Goal: Task Accomplishment & Management: Complete application form

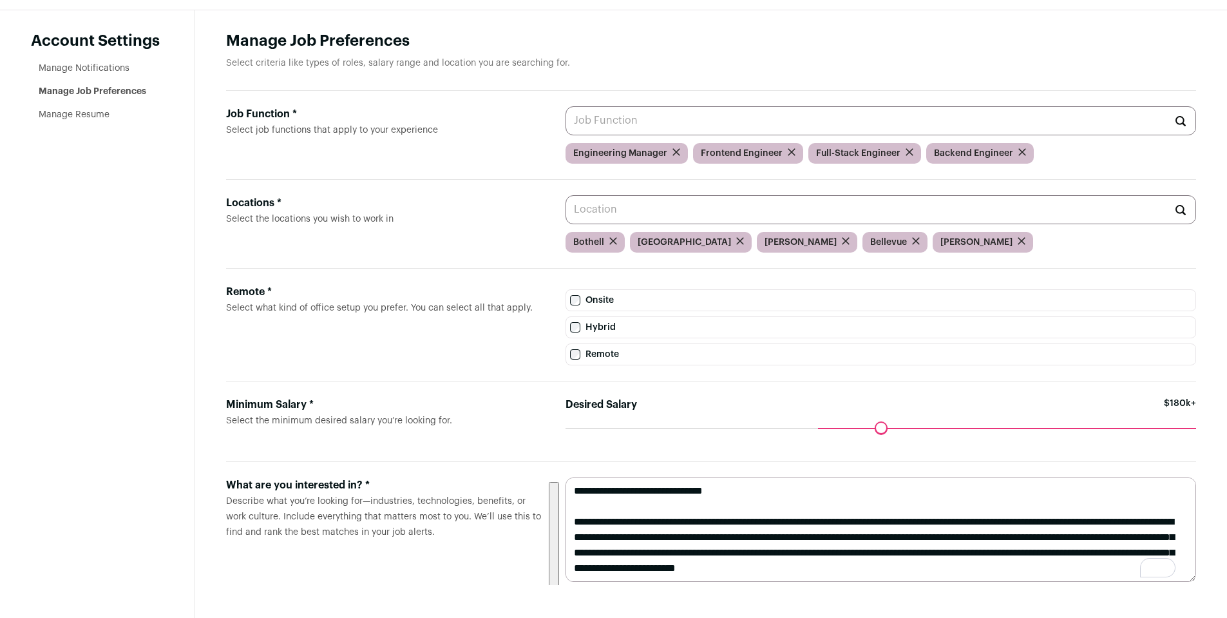
scroll to position [193, 0]
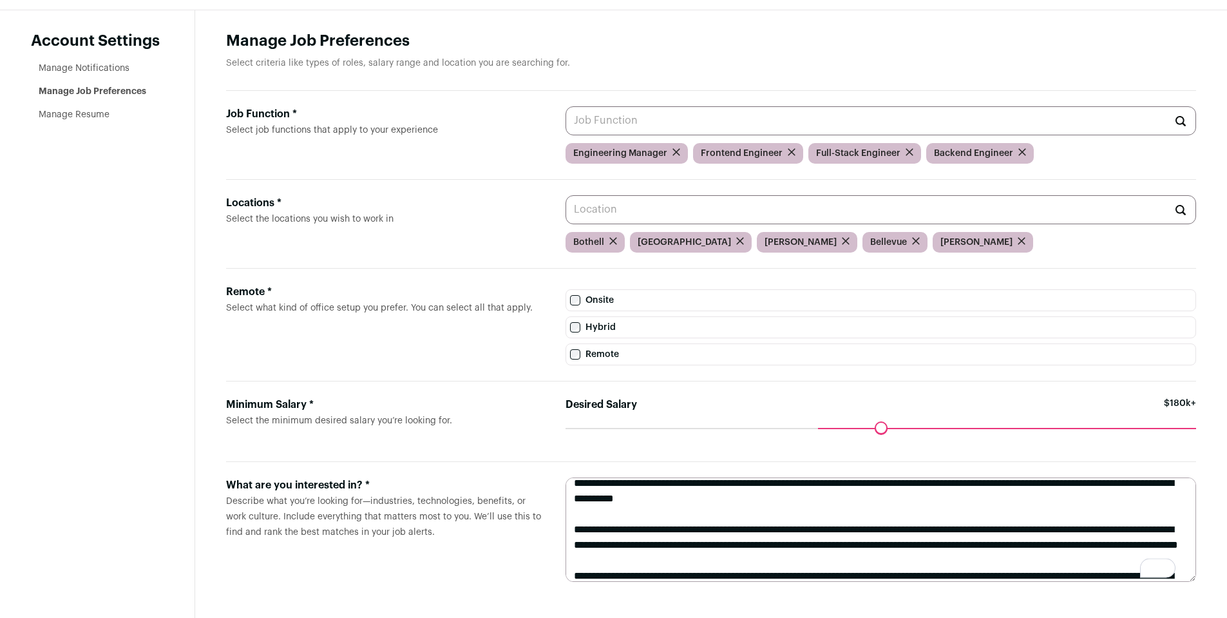
drag, startPoint x: 446, startPoint y: 532, endPoint x: 222, endPoint y: 490, distance: 228.7
click at [222, 490] on main "Manage Job Preferences Select criteria like types of roles, salary range and lo…" at bounding box center [711, 314] width 1032 height 608
copy label "What are you interested in? * Describe what you’re looking for—industries, tech…"
click at [857, 554] on textarea "To enrich screen reader interactions, please activate Accessibility in Grammarl…" at bounding box center [881, 529] width 631 height 104
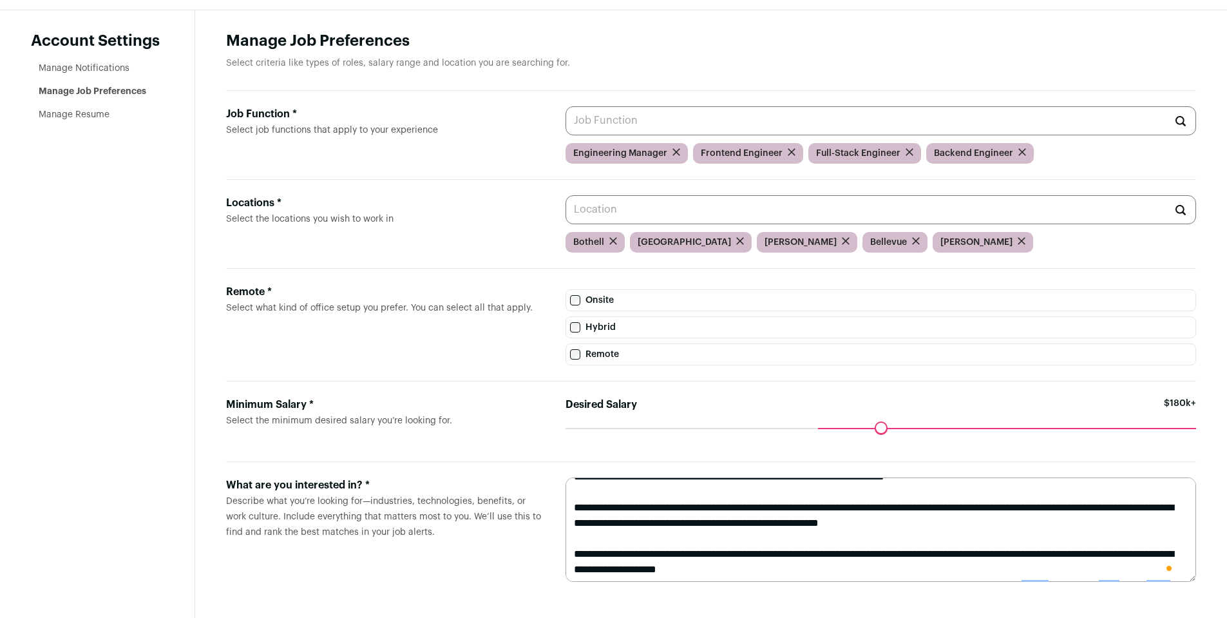
scroll to position [371, 0]
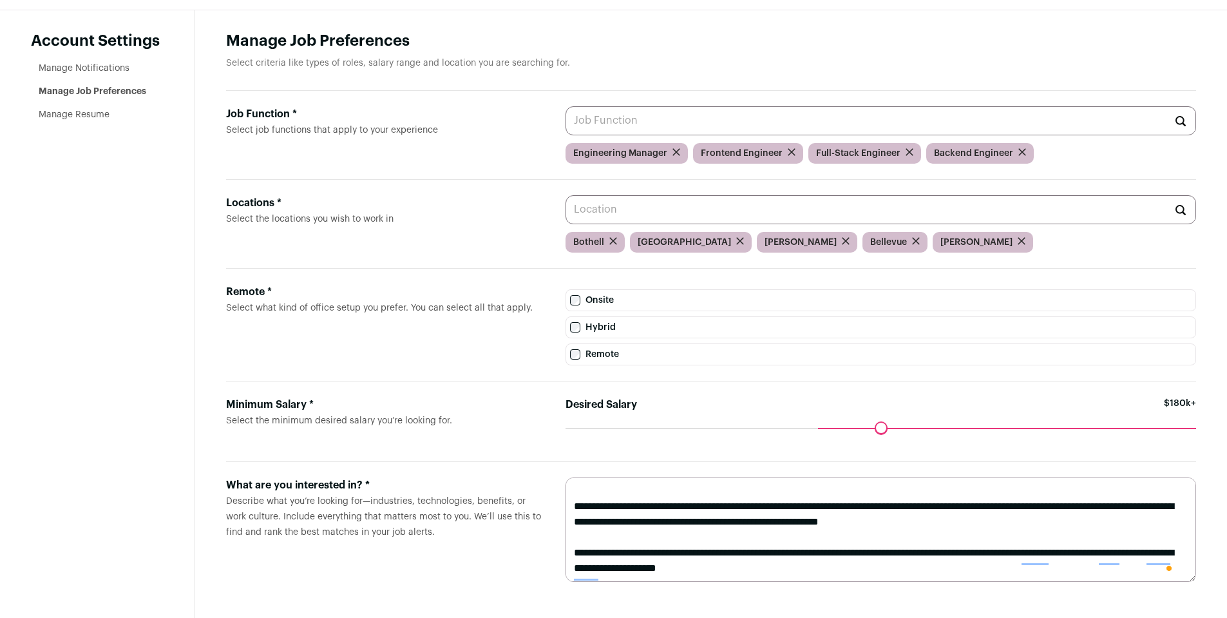
click at [823, 539] on textarea "To enrich screen reader interactions, please activate Accessibility in Grammarl…" at bounding box center [881, 529] width 631 height 104
paste textarea "**********"
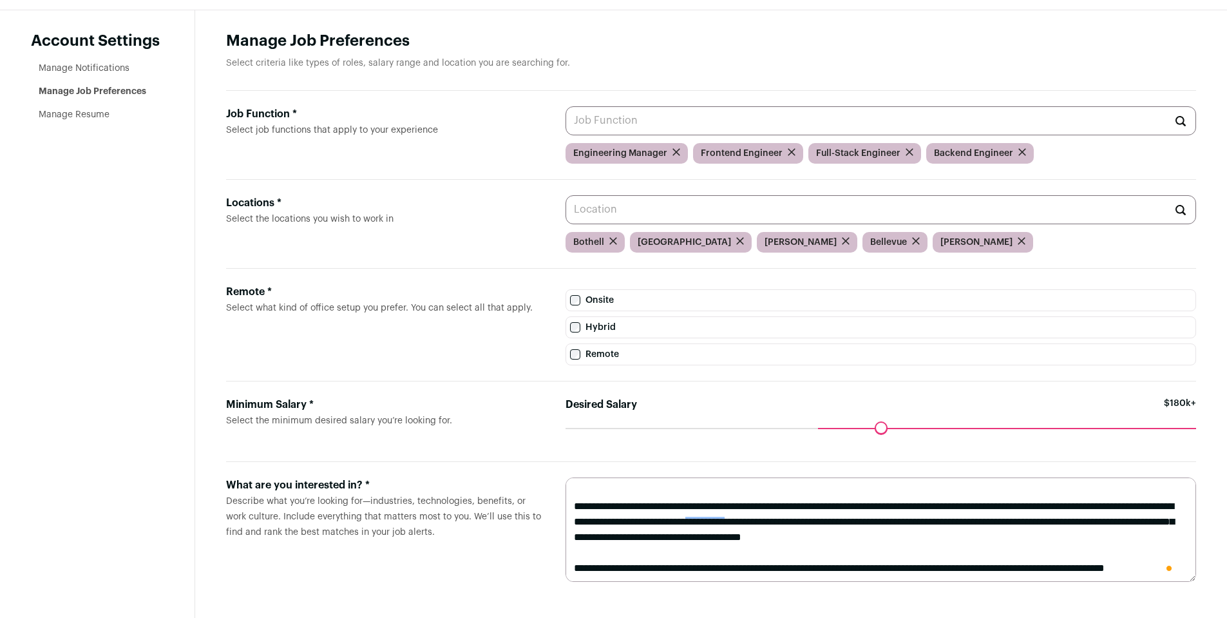
type textarea "**********"
click at [1042, 600] on main "Manage Job Preferences Select criteria like types of roles, salary range and lo…" at bounding box center [711, 314] width 1032 height 608
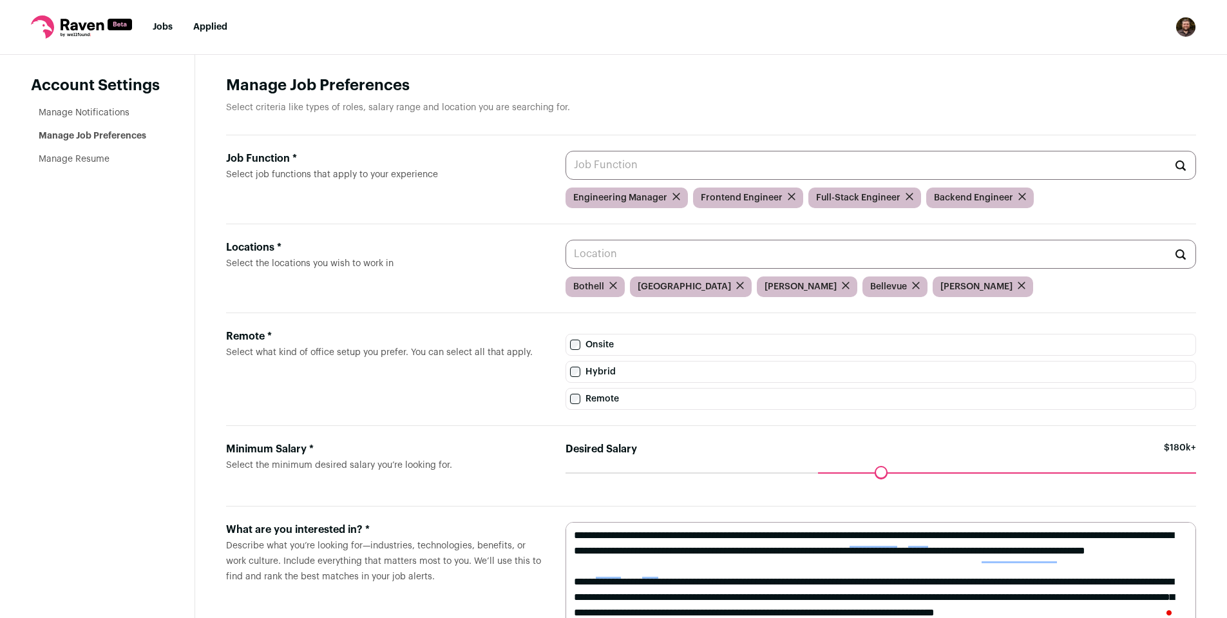
click at [101, 166] on aside "Account Settings Manage Notifications Manage Job Preferences Manage Resume" at bounding box center [97, 359] width 195 height 608
click at [96, 162] on link "Manage Resume" at bounding box center [74, 159] width 71 height 9
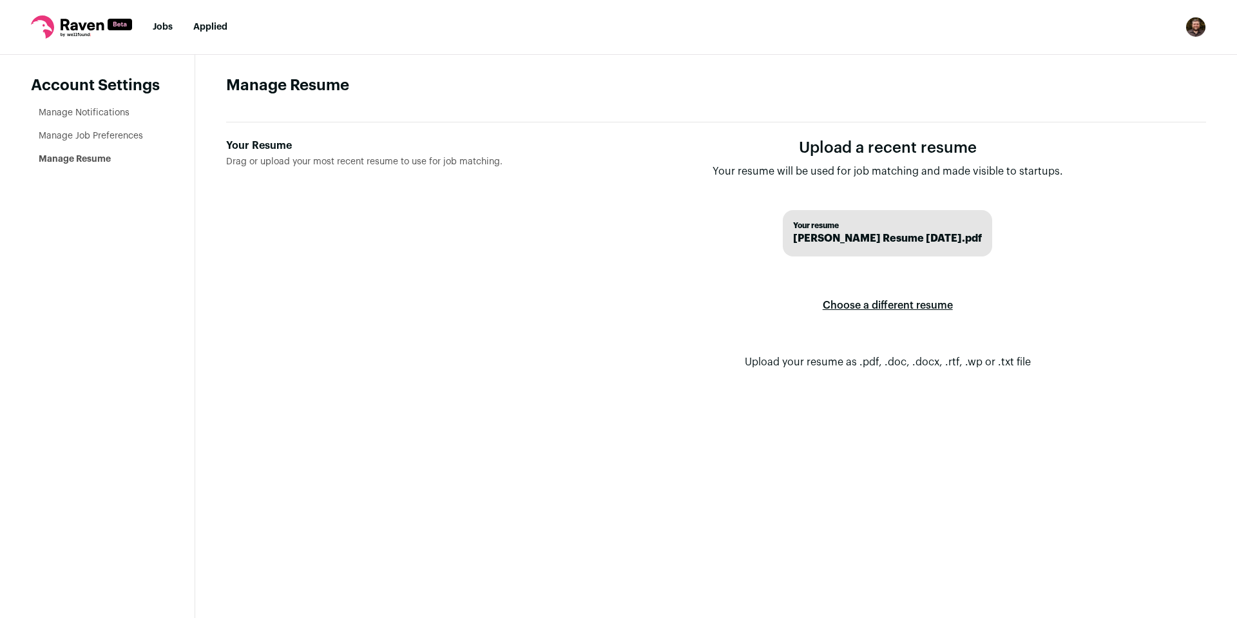
click at [97, 137] on link "Manage Job Preferences" at bounding box center [91, 135] width 104 height 9
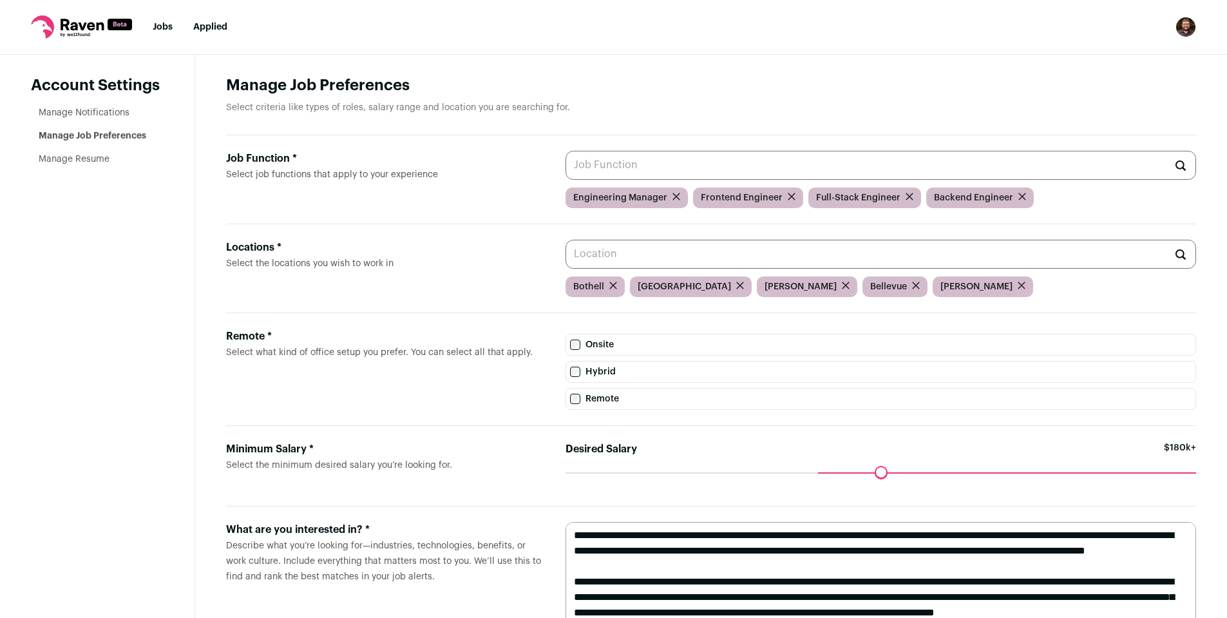
click at [102, 110] on link "Manage Notifications" at bounding box center [84, 112] width 91 height 9
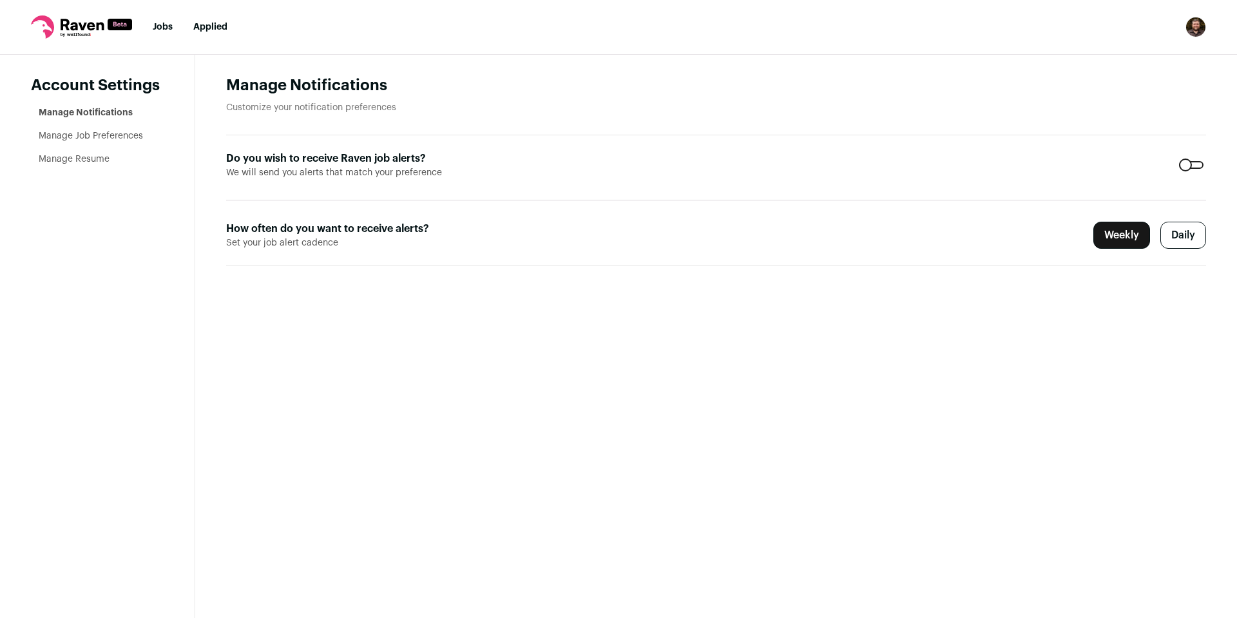
click at [165, 24] on link "Jobs" at bounding box center [163, 27] width 20 height 9
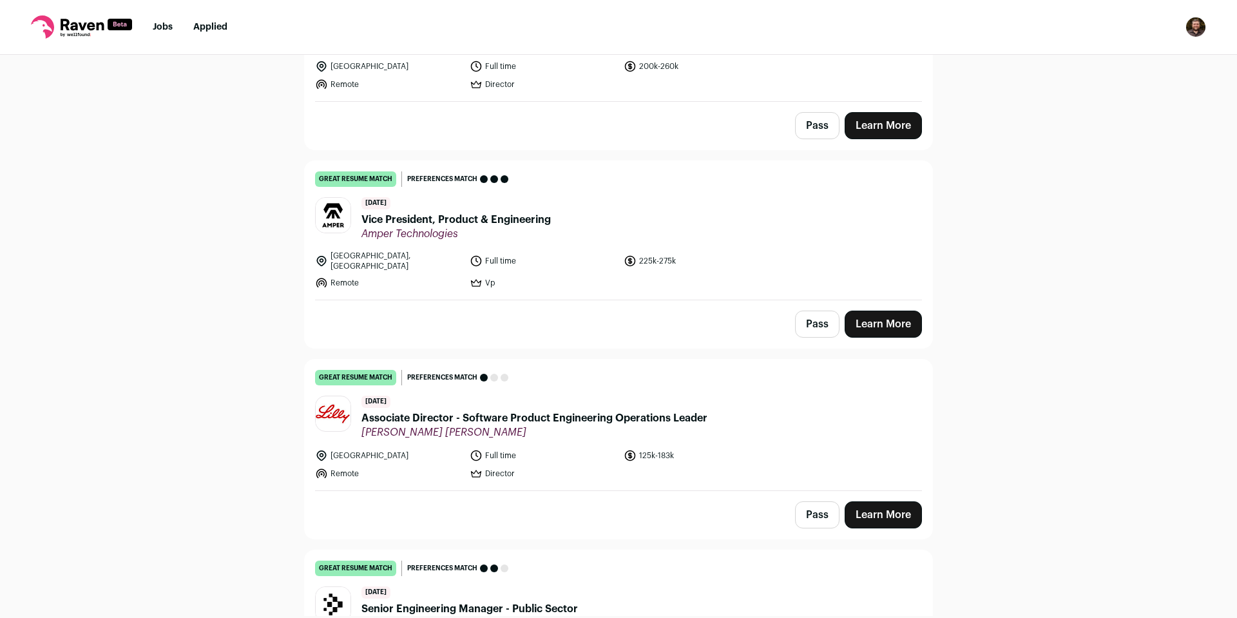
scroll to position [3423, 0]
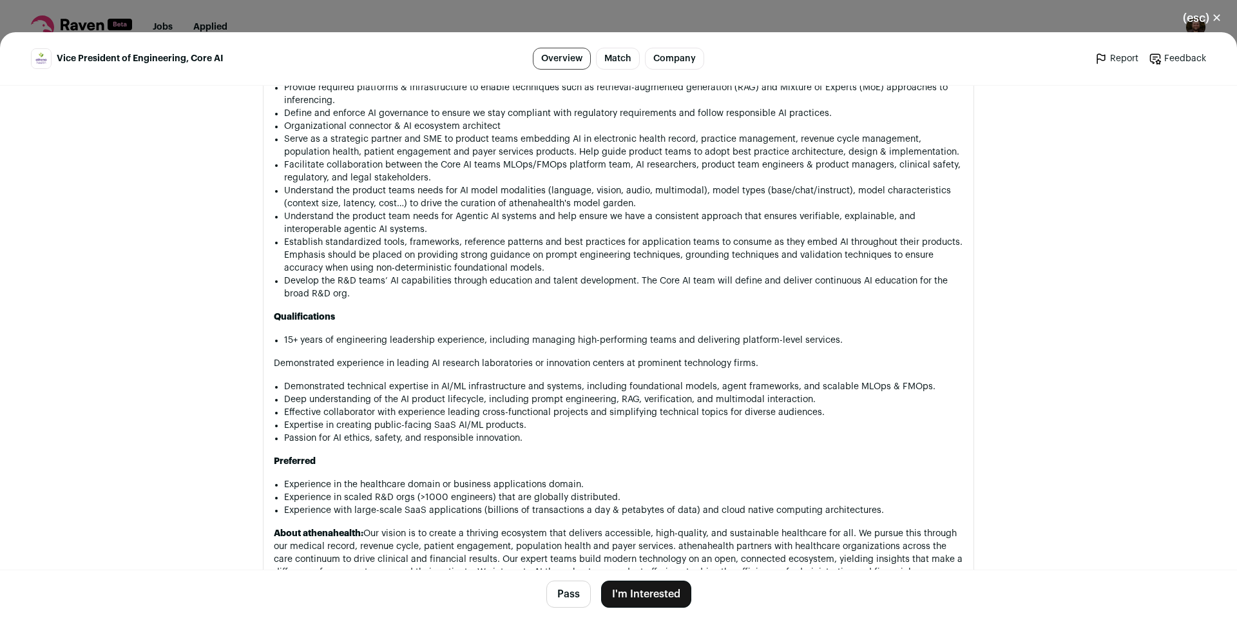
scroll to position [1160, 0]
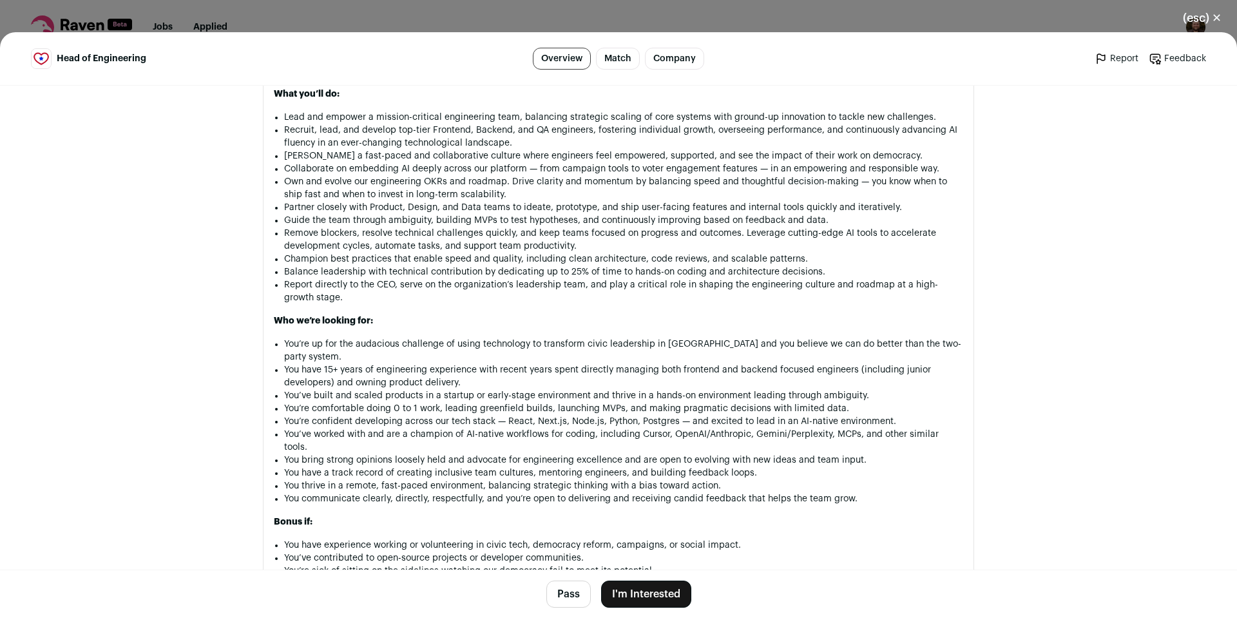
scroll to position [966, 0]
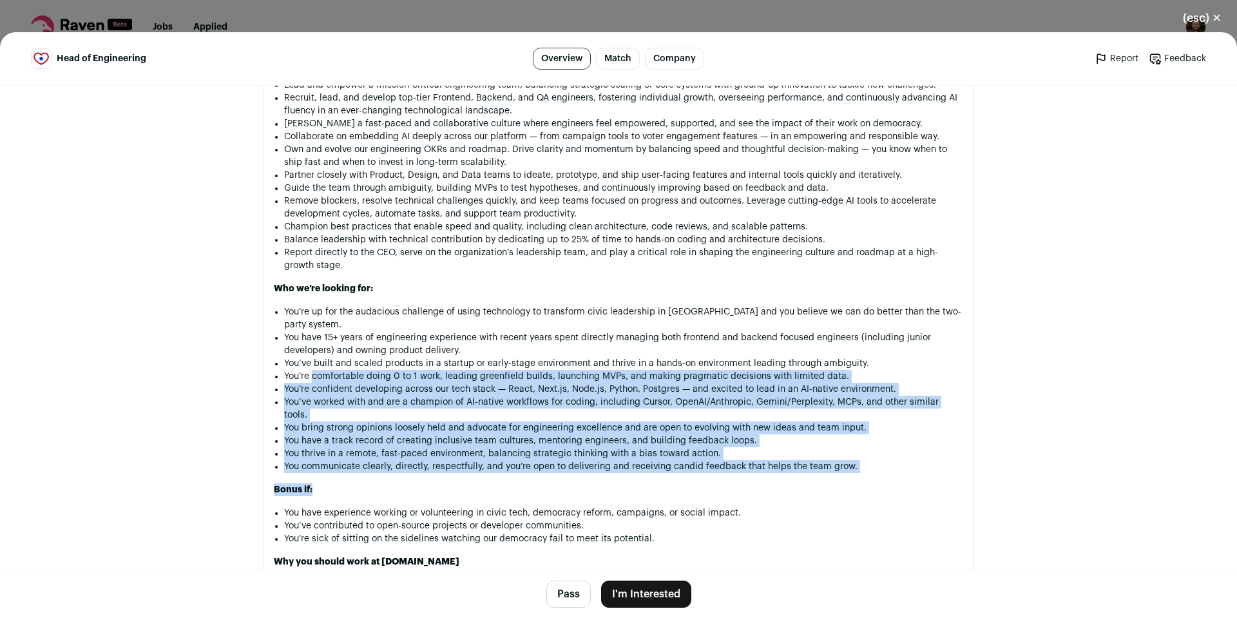
drag, startPoint x: 309, startPoint y: 366, endPoint x: 698, endPoint y: 465, distance: 402.1
click at [698, 464] on div "Head of Engineering GoodParty.org is looking for a Head of Engineering to help …" at bounding box center [618, 335] width 689 height 1162
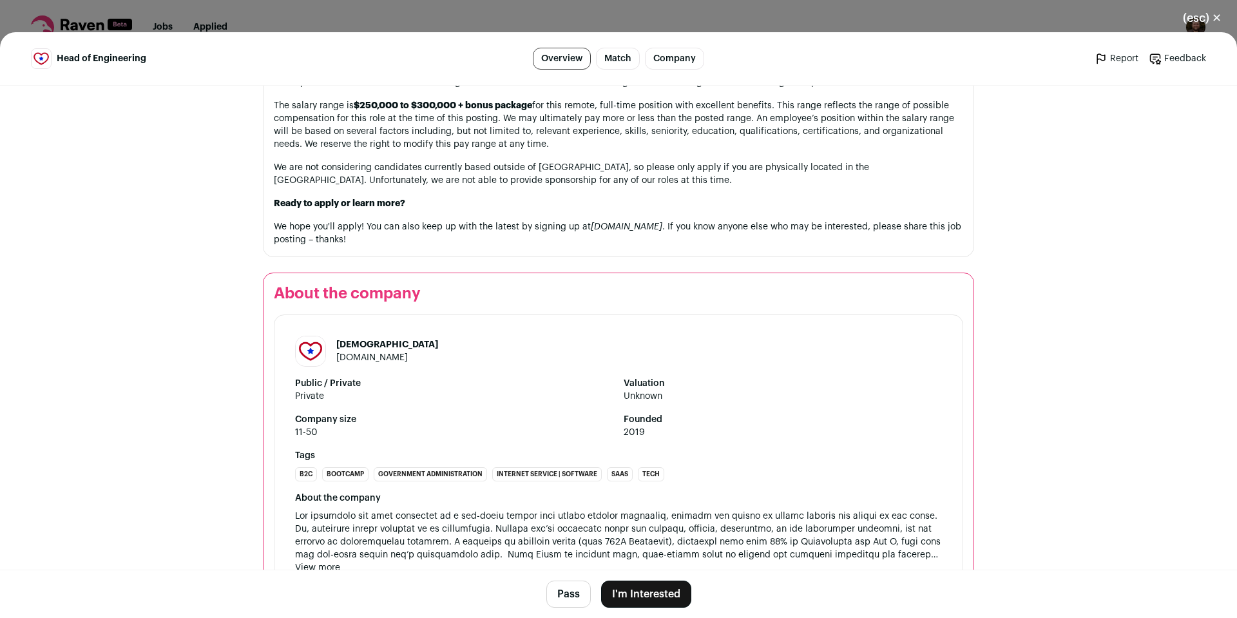
scroll to position [1651, 0]
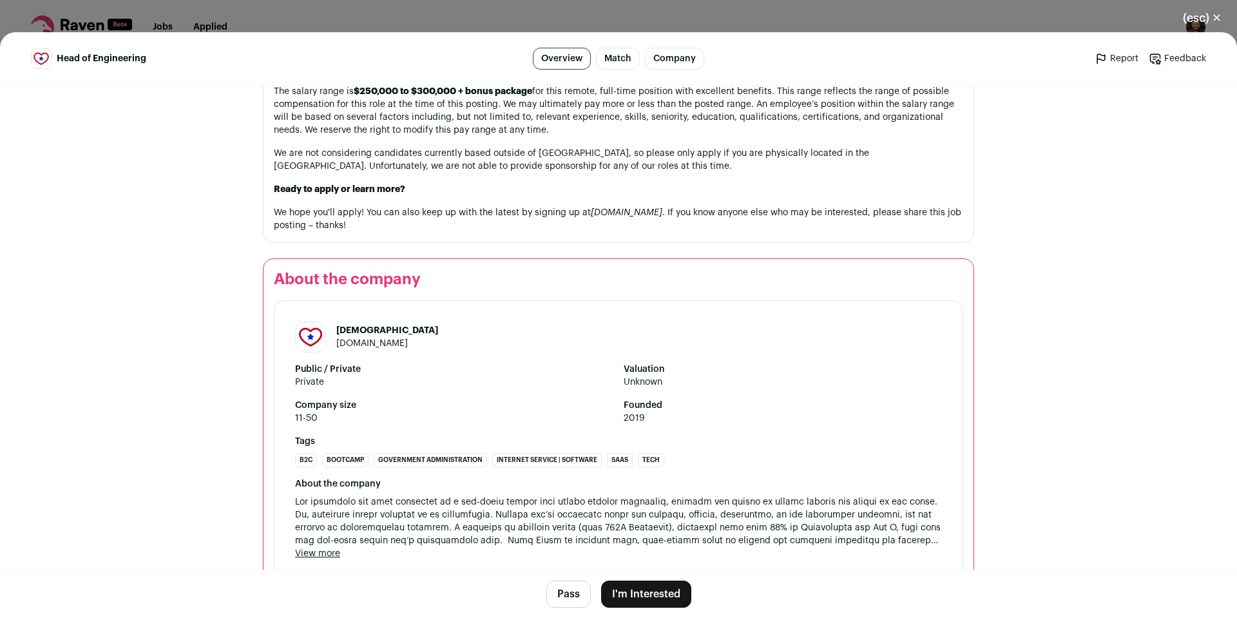
click at [633, 595] on button "I'm Interested" at bounding box center [646, 594] width 90 height 27
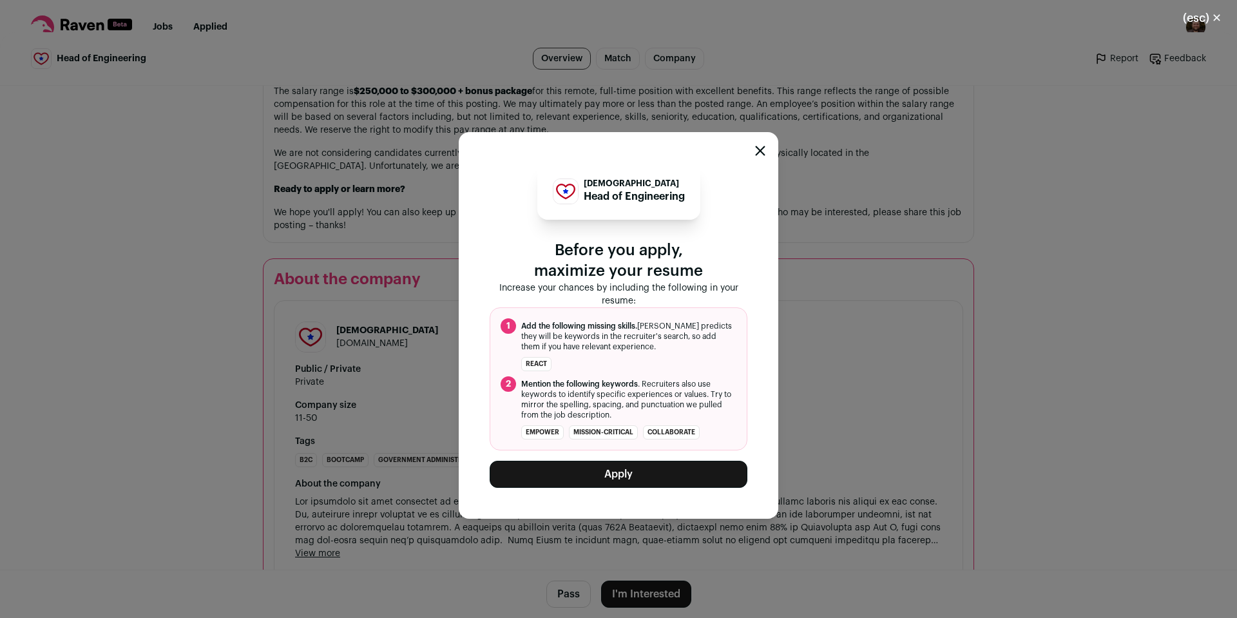
click at [608, 481] on button "Apply" at bounding box center [619, 474] width 258 height 27
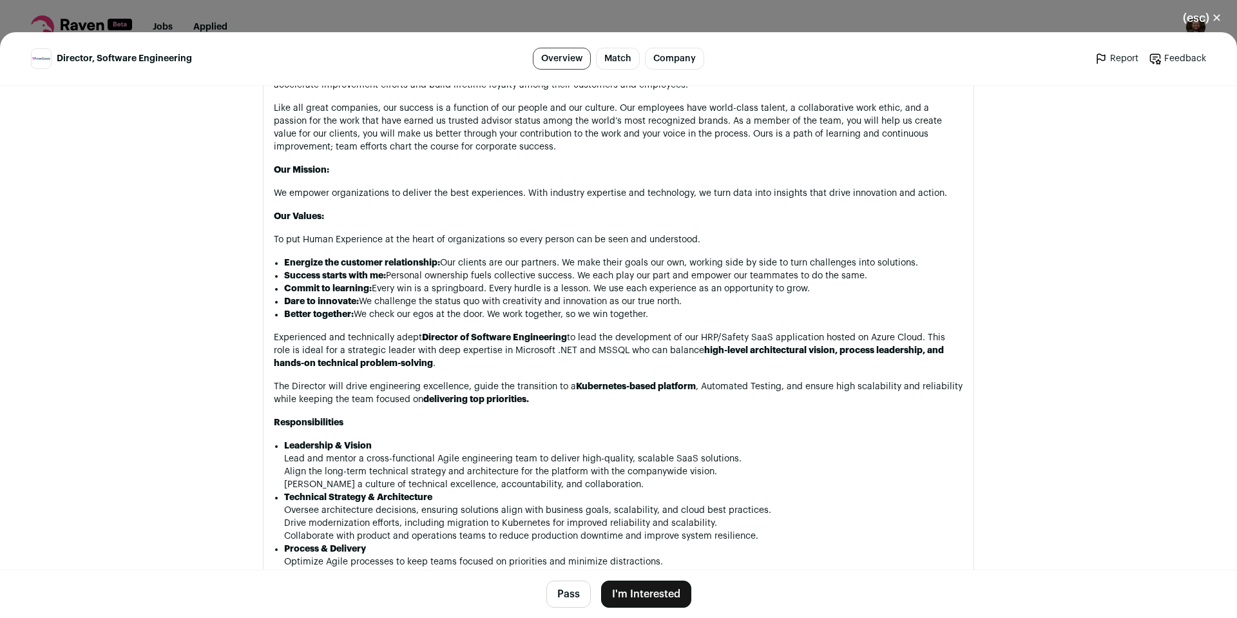
scroll to position [709, 0]
